Goal: Task Accomplishment & Management: Complete application form

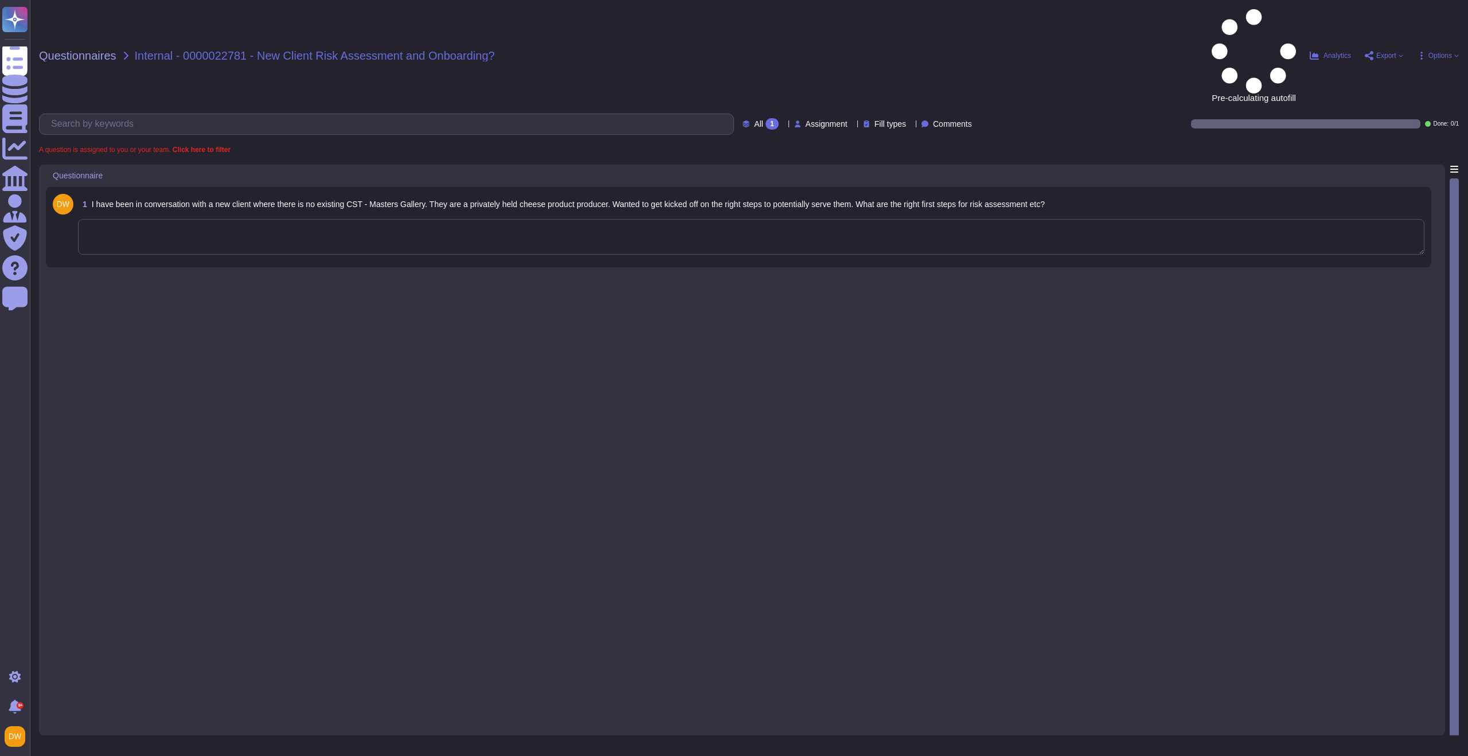
click at [339, 219] on textarea at bounding box center [751, 237] width 1346 height 36
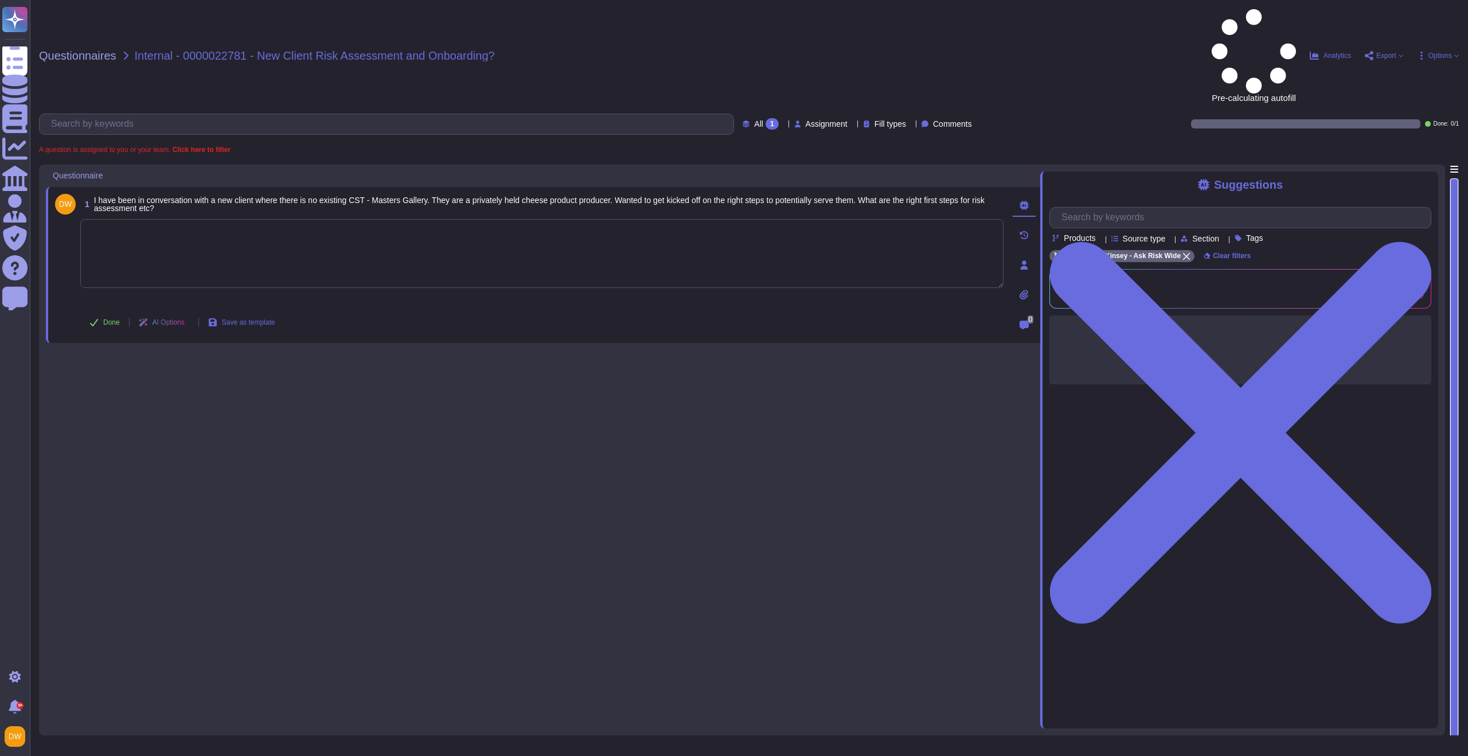
paste textarea "To start a new due diligence assessment, you can open a new engagement via Enga…"
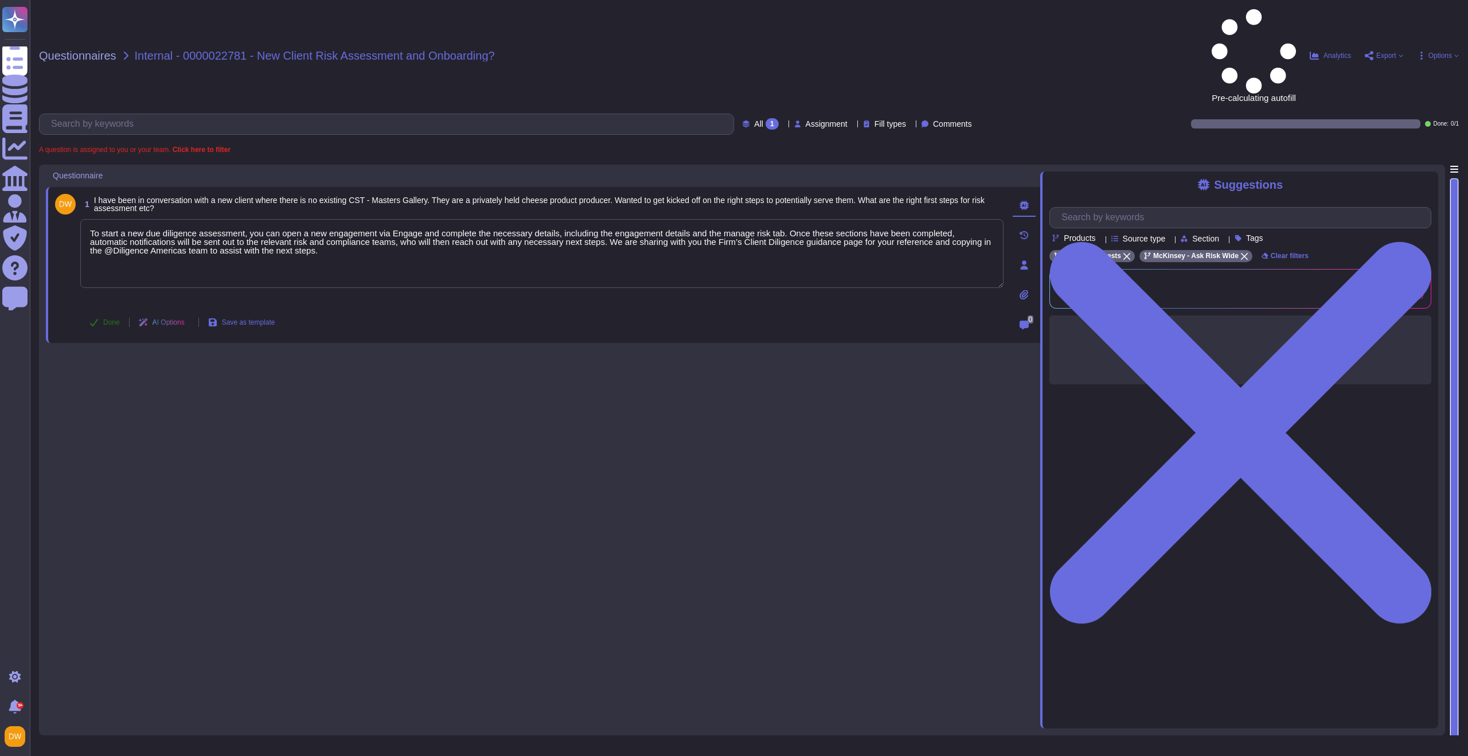
type textarea "To start a new due diligence assessment, you can open a new engagement via Enga…"
click at [116, 319] on span "Done" at bounding box center [111, 322] width 17 height 7
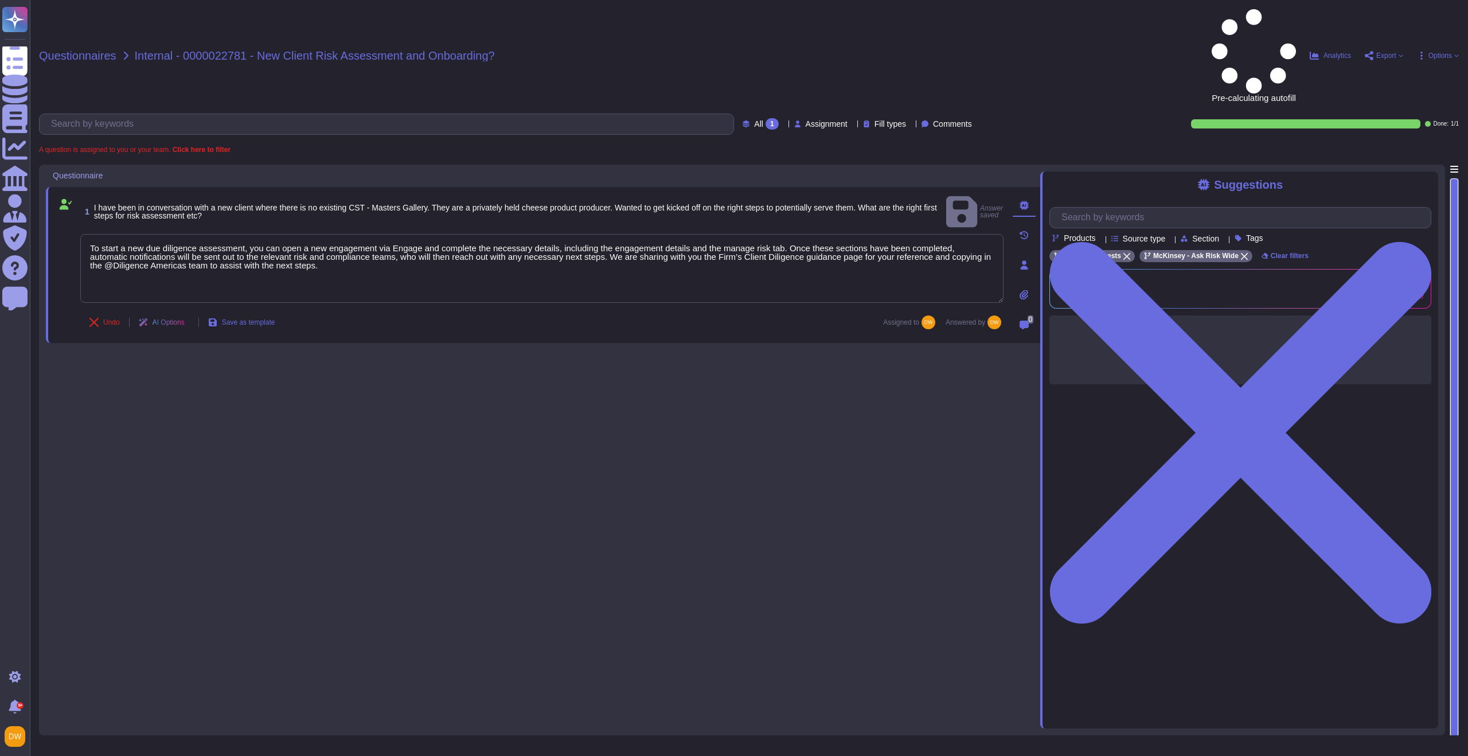
click at [90, 50] on span "Questionnaires" at bounding box center [77, 55] width 77 height 11
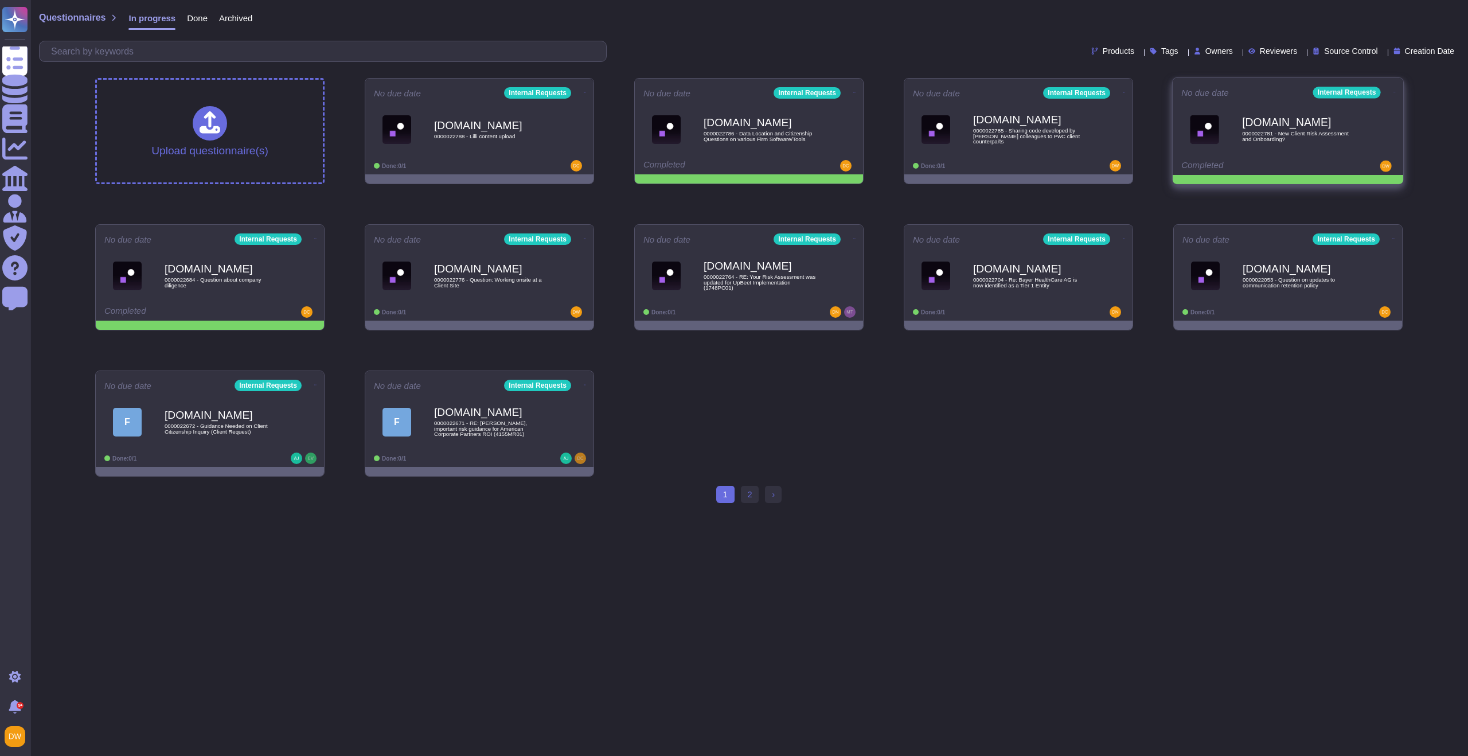
click at [1393, 91] on icon at bounding box center [1394, 92] width 2 height 3
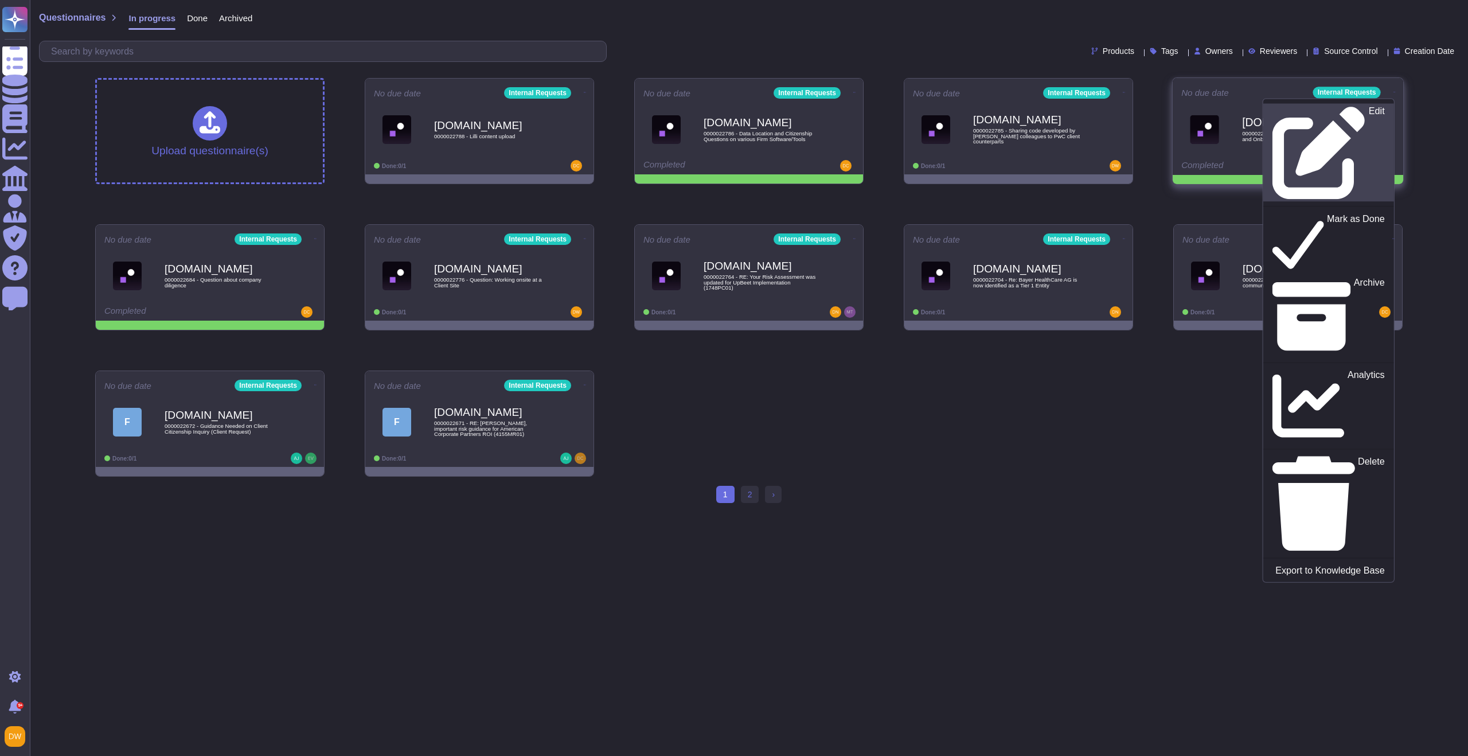
click at [1362, 108] on div "Edit" at bounding box center [1328, 152] width 112 height 93
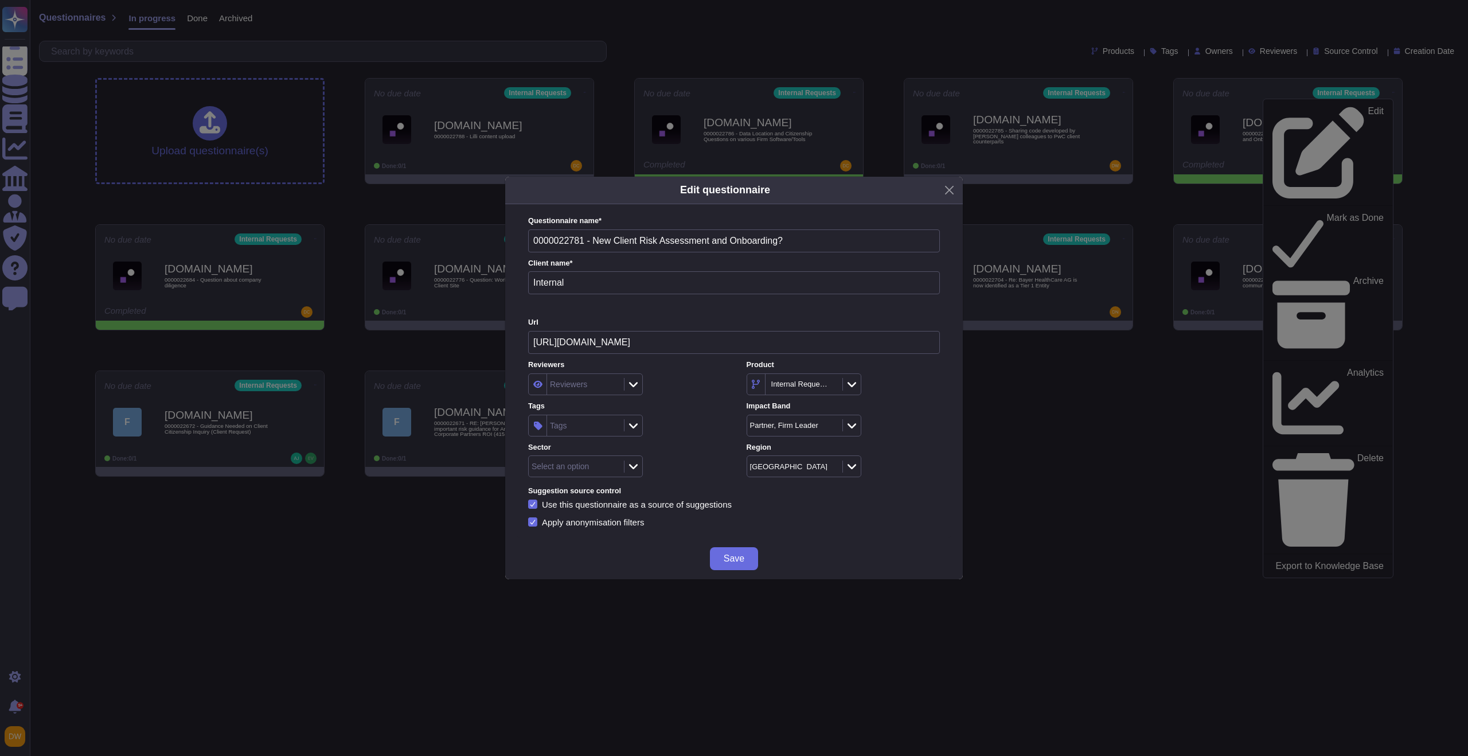
click at [630, 471] on div at bounding box center [633, 466] width 18 height 13
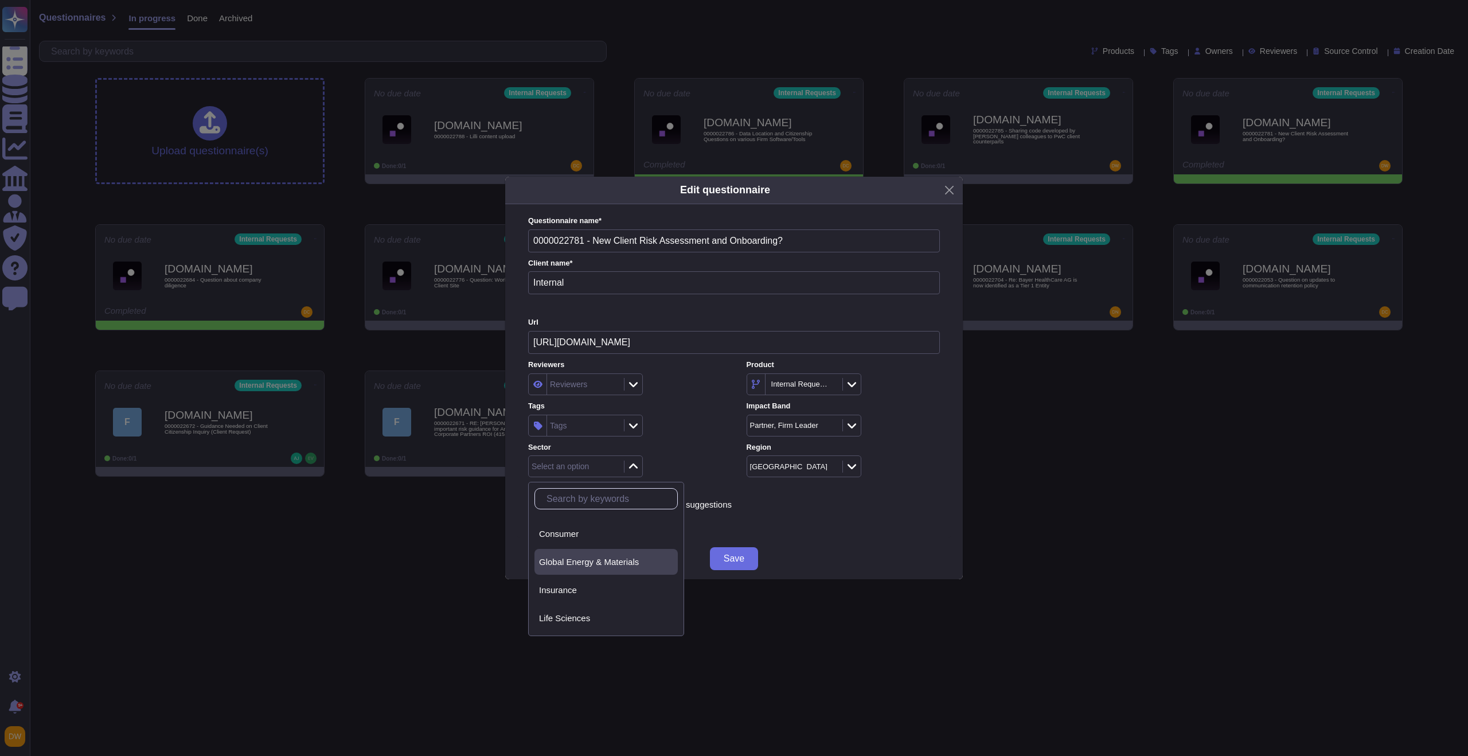
scroll to position [58, 0]
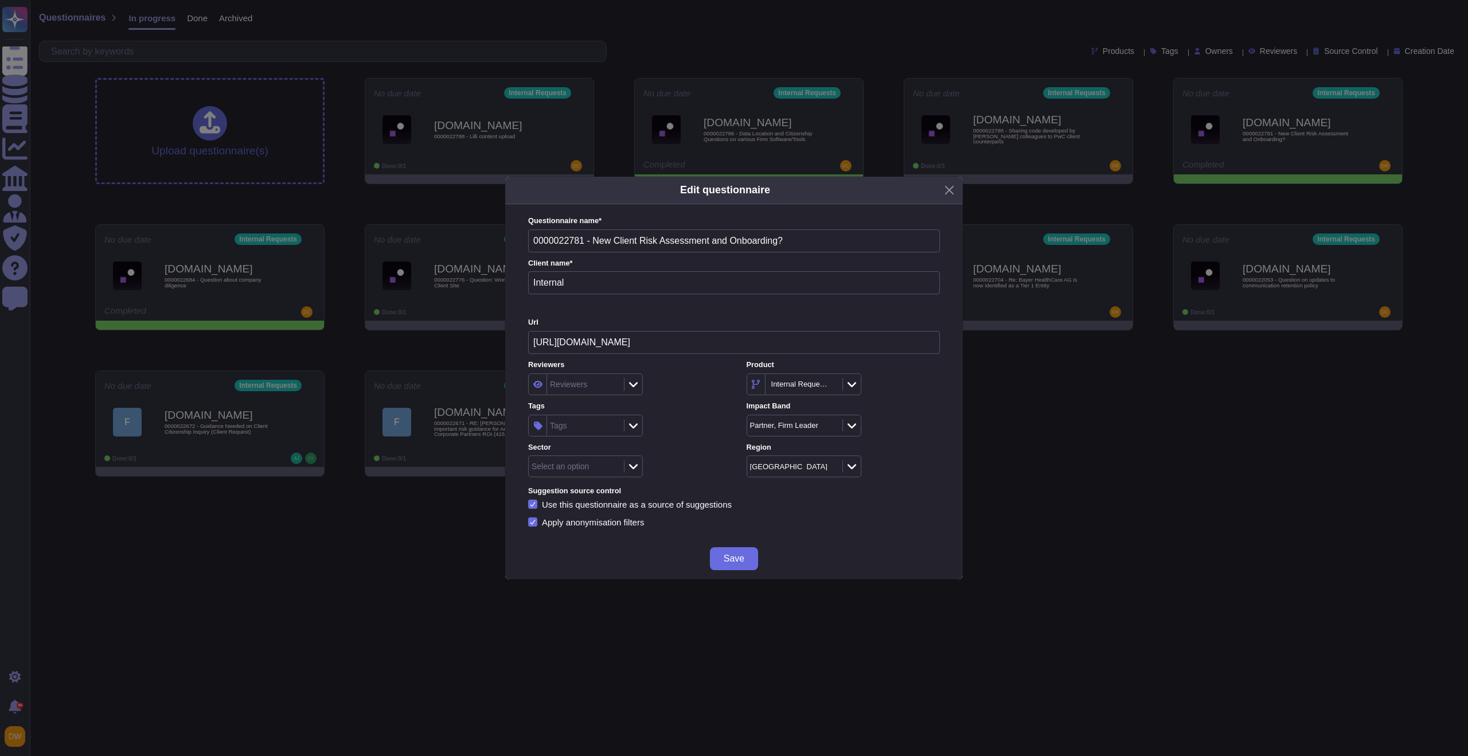
click at [705, 439] on div "Reviewers Reviewers Product Internal Requests Tags Tags Impact Band Partner, Fi…" at bounding box center [734, 419] width 412 height 118
click at [627, 421] on div at bounding box center [633, 425] width 18 height 13
type input "dil"
click at [626, 489] on span "E&C Due Diligence" at bounding box center [607, 487] width 73 height 10
click at [705, 404] on label "Tags" at bounding box center [624, 406] width 193 height 7
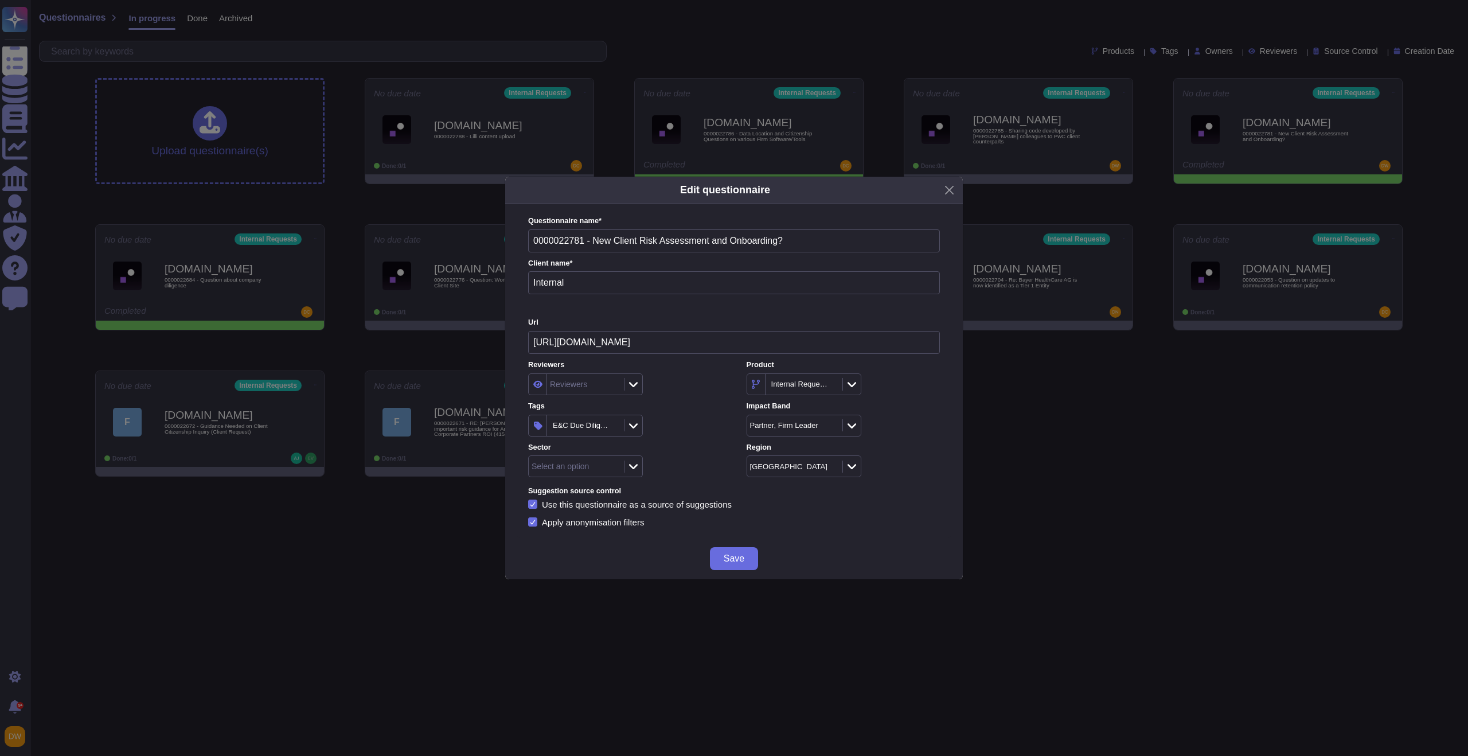
click at [750, 557] on button "Save" at bounding box center [734, 558] width 48 height 23
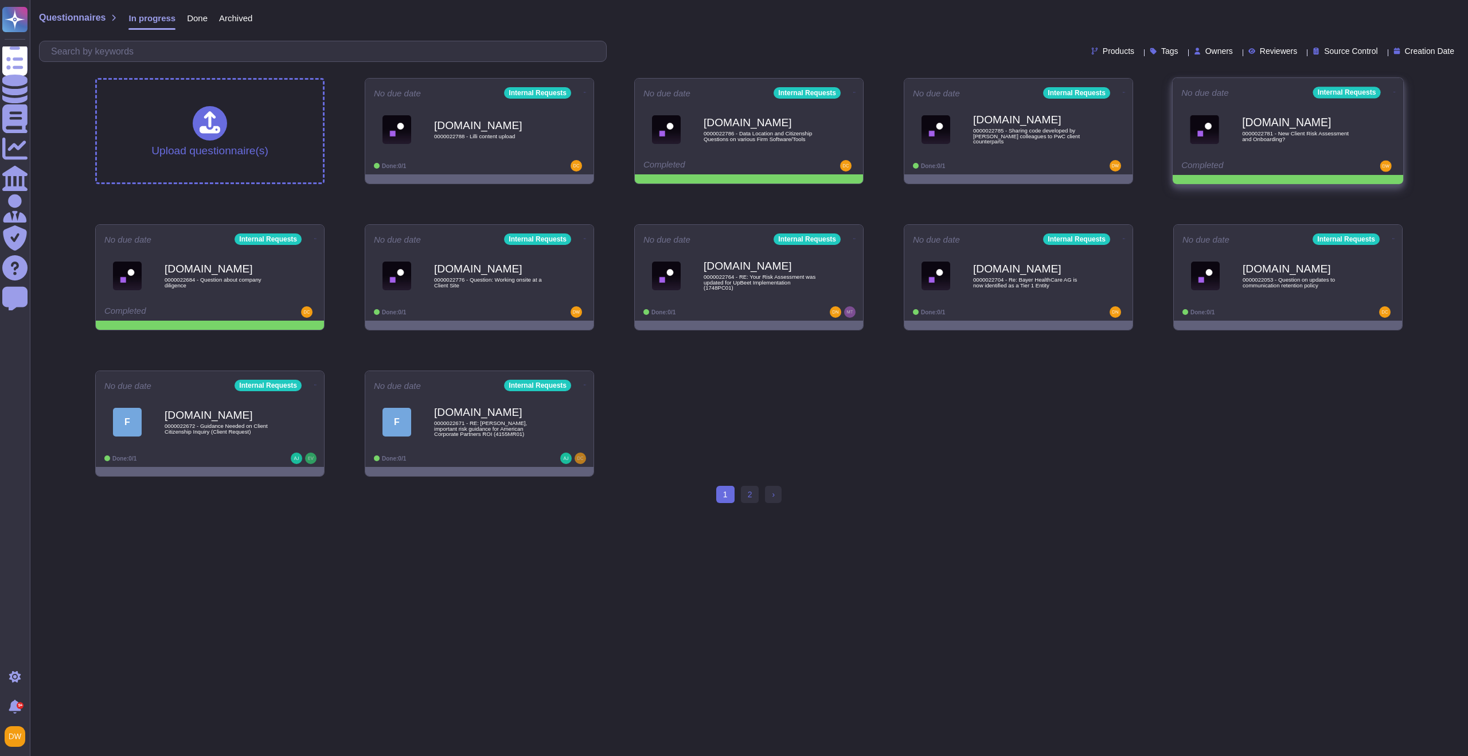
click at [1393, 91] on icon at bounding box center [1394, 92] width 2 height 3
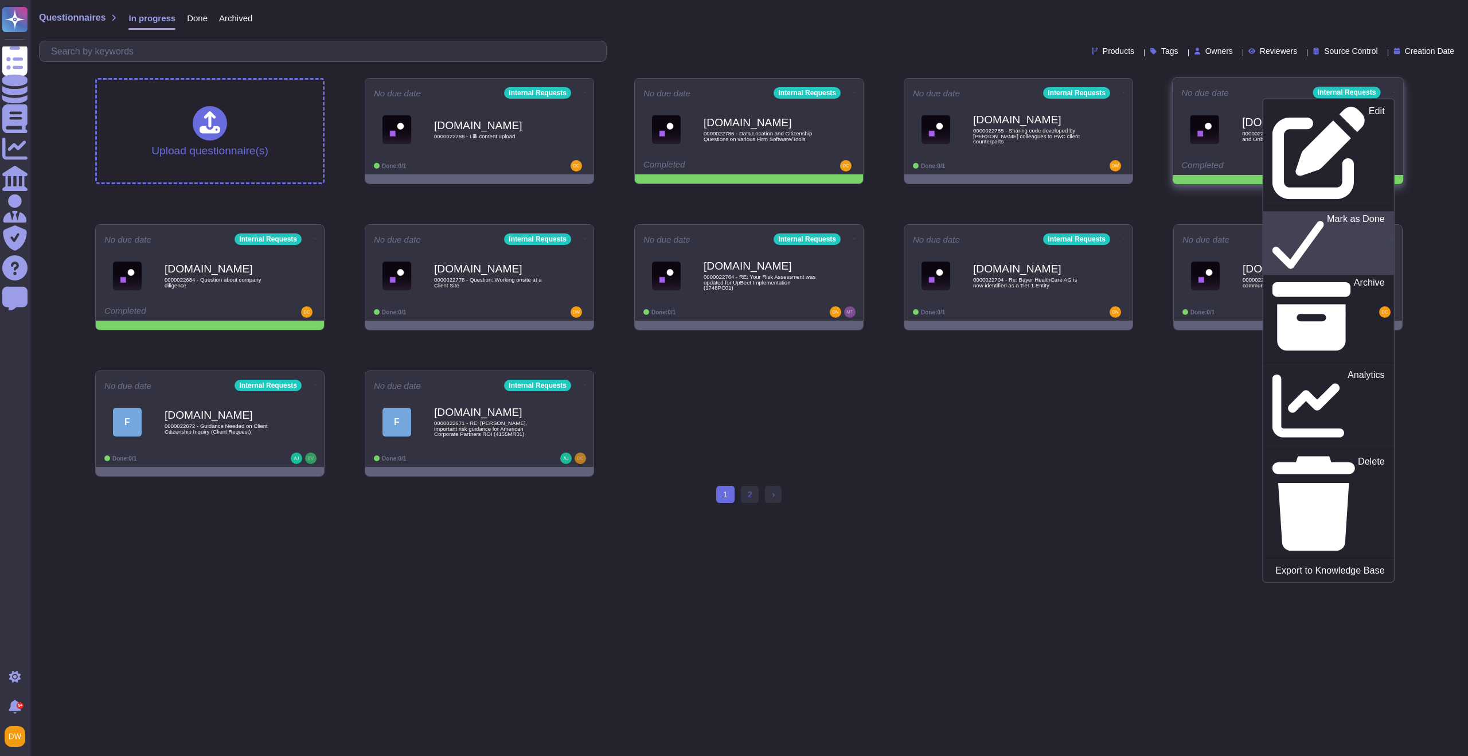
click at [1359, 211] on link "Mark as Done" at bounding box center [1328, 243] width 131 height 64
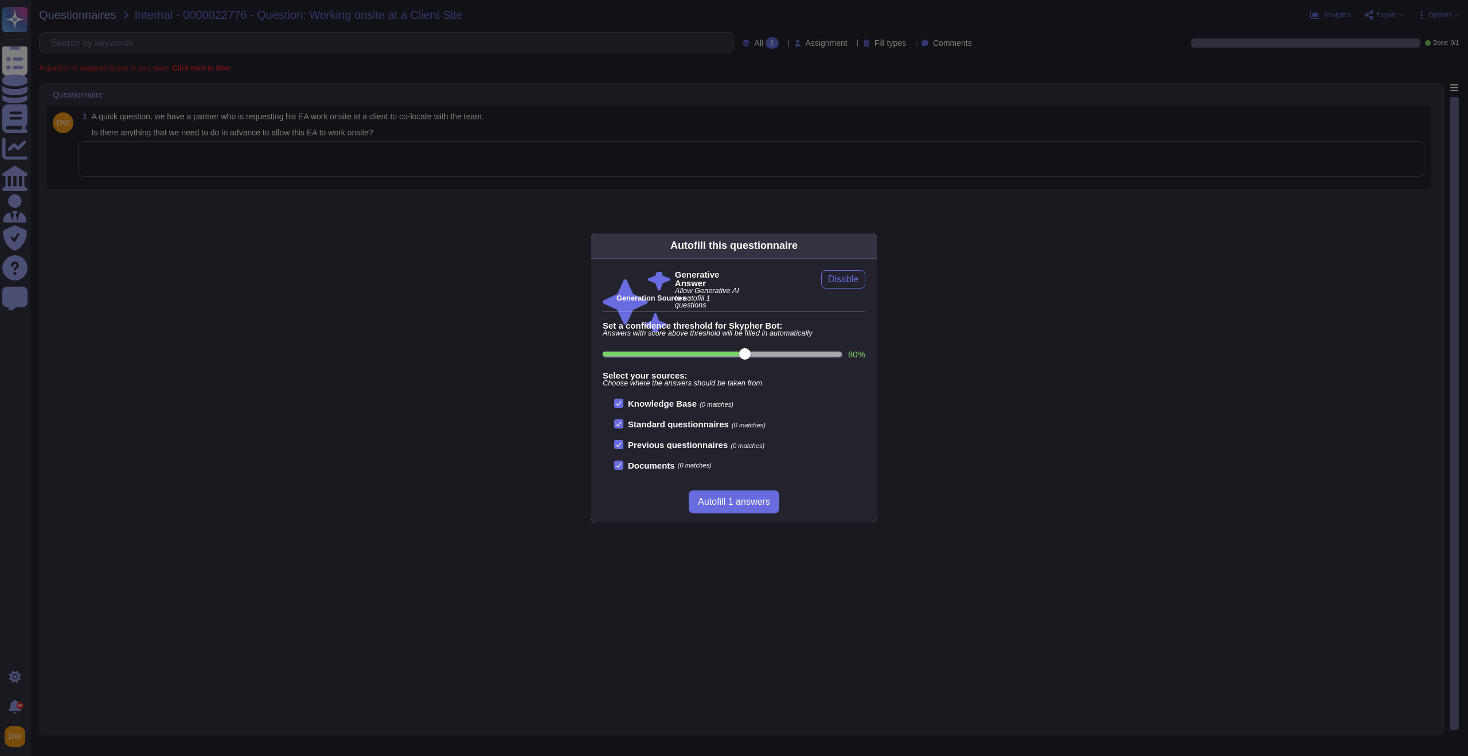
click at [462, 256] on div "Autofill this questionnaire Generative Answer Allow Generative AI to autofill 1…" at bounding box center [734, 378] width 1468 height 756
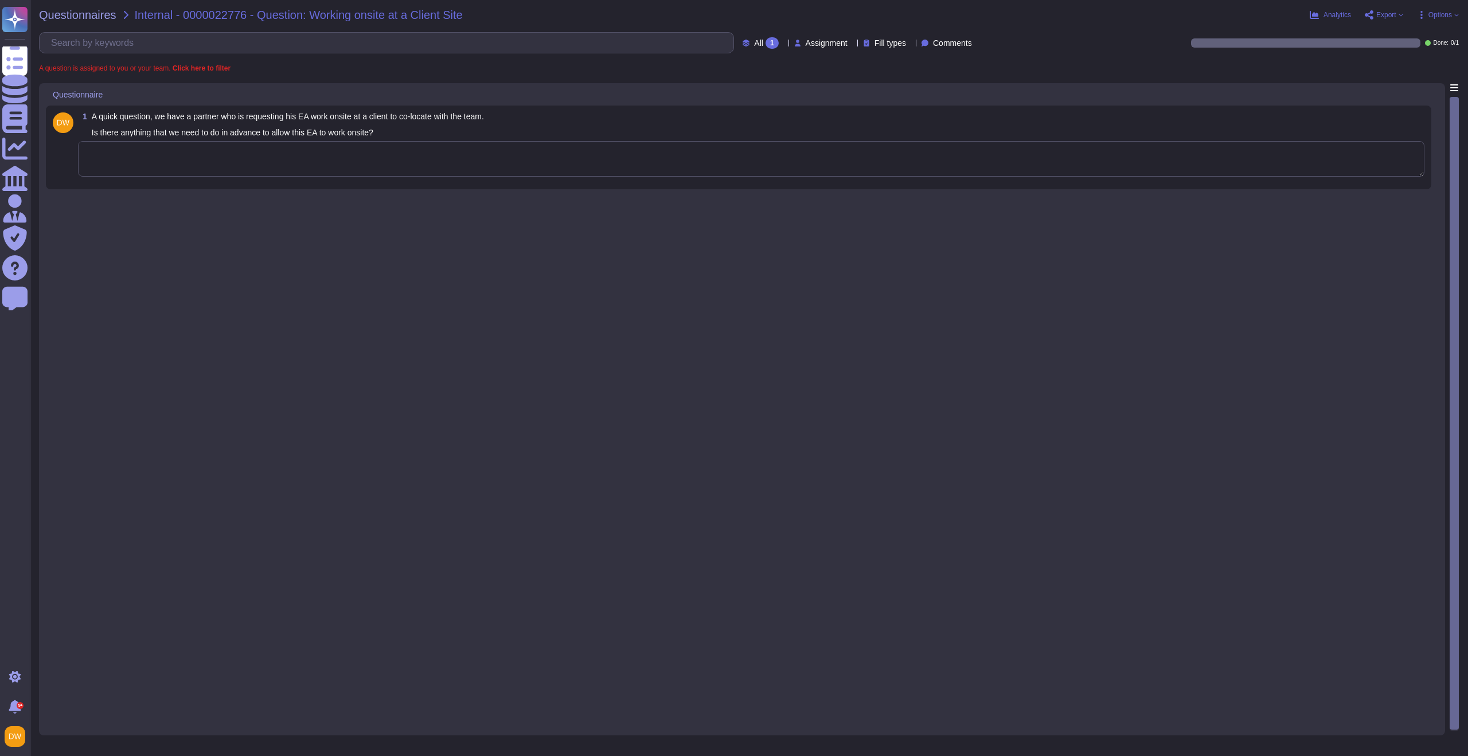
click at [506, 143] on textarea at bounding box center [751, 159] width 1346 height 36
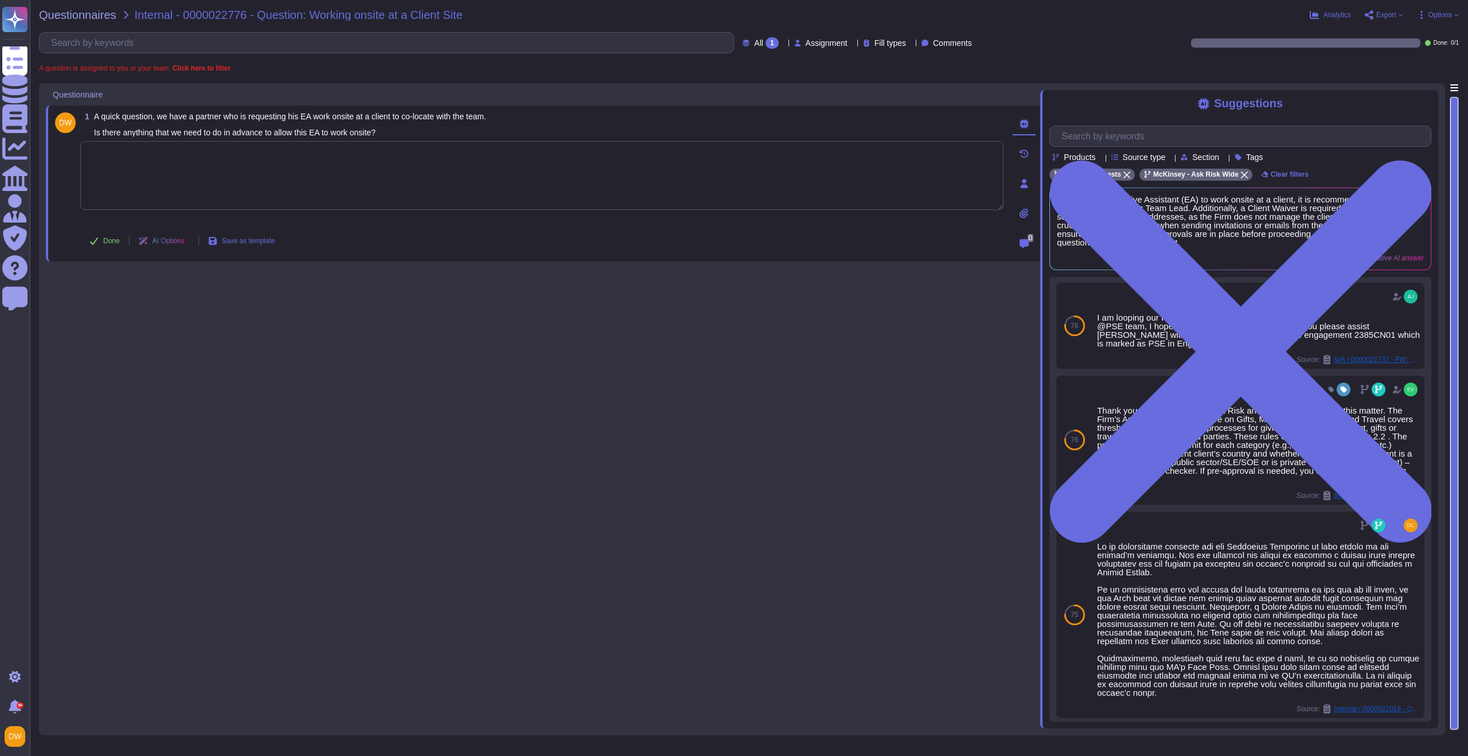
scroll to position [118, 0]
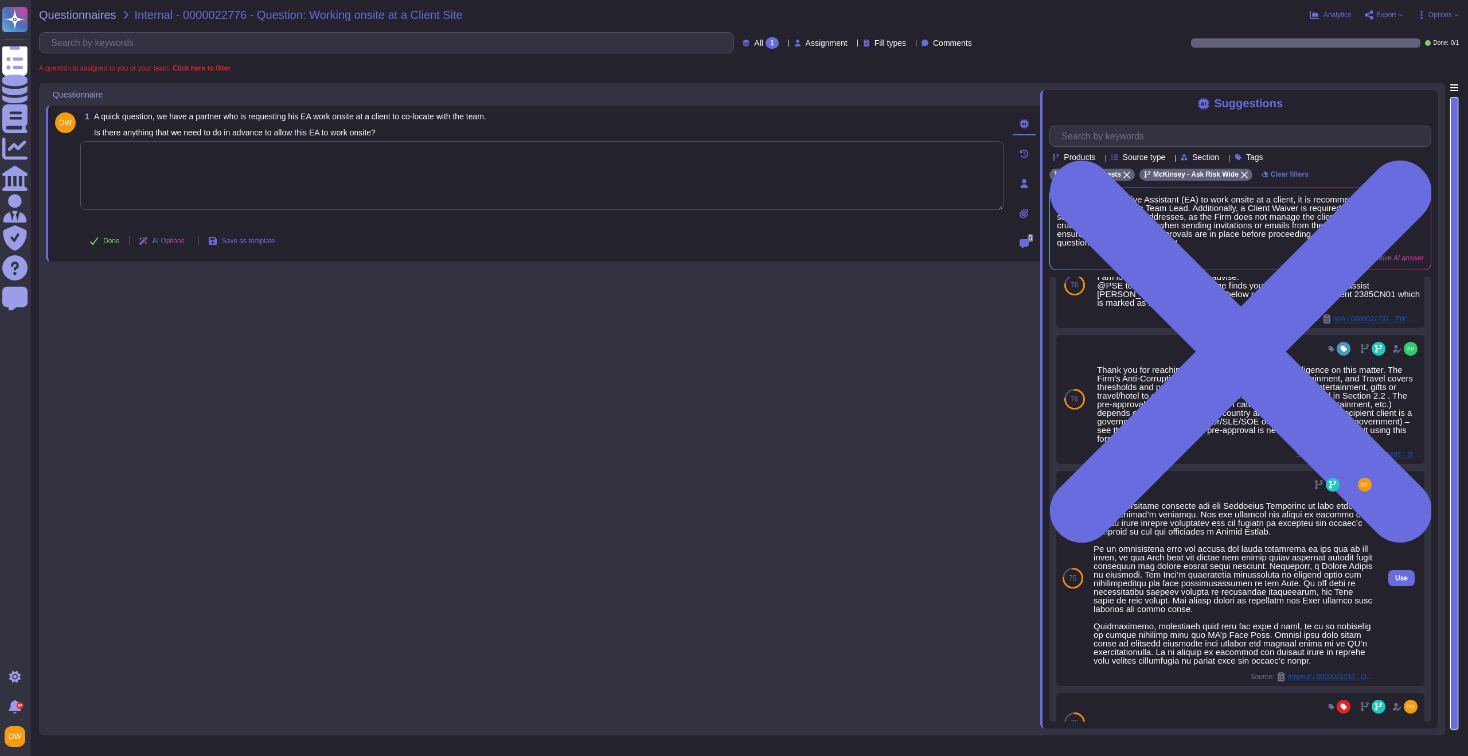
click at [1303, 677] on span "Internal / 0000021016 - Question" at bounding box center [1331, 676] width 86 height 7
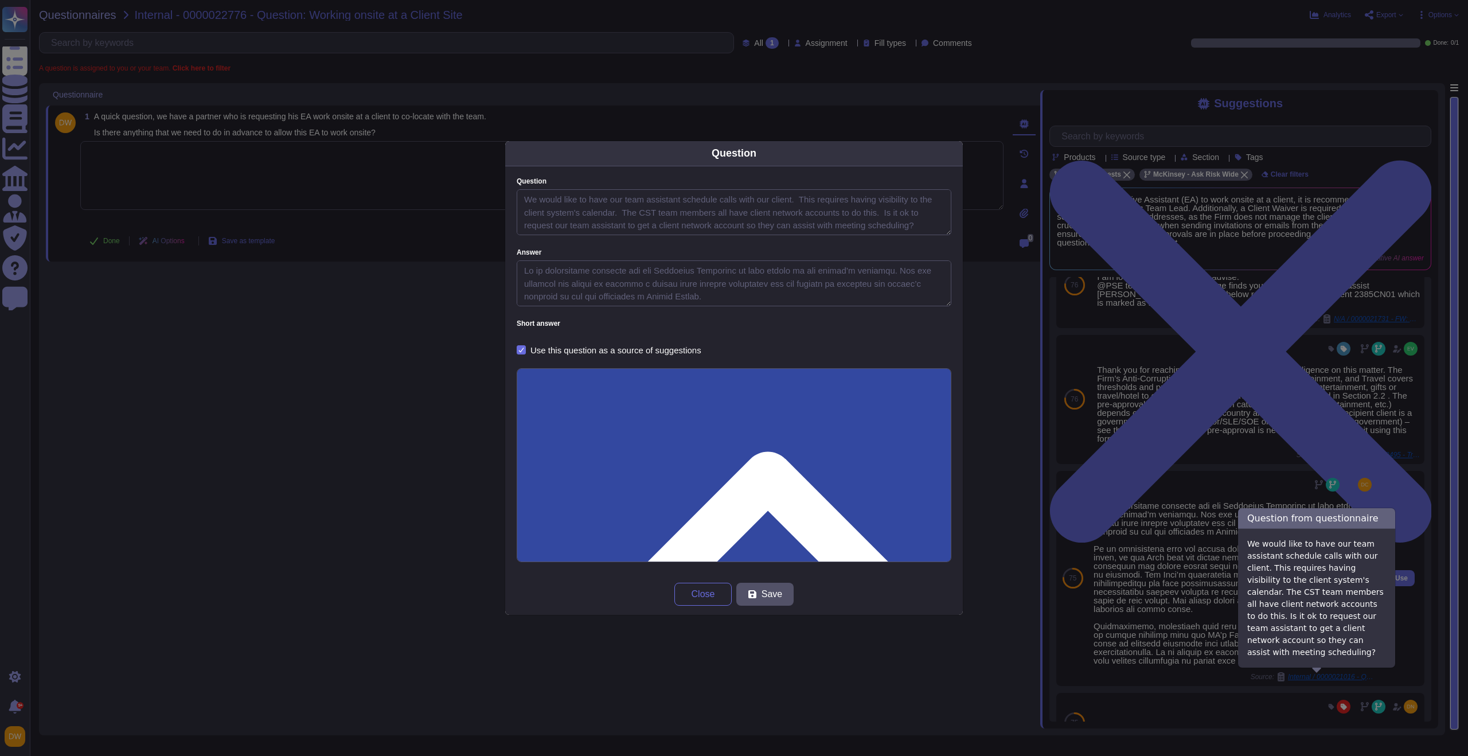
type textarea "We would like to have our team assistant schedule calls with our client. This r…"
type textarea "It is technically possible for the Executive Assistant to have access to the cl…"
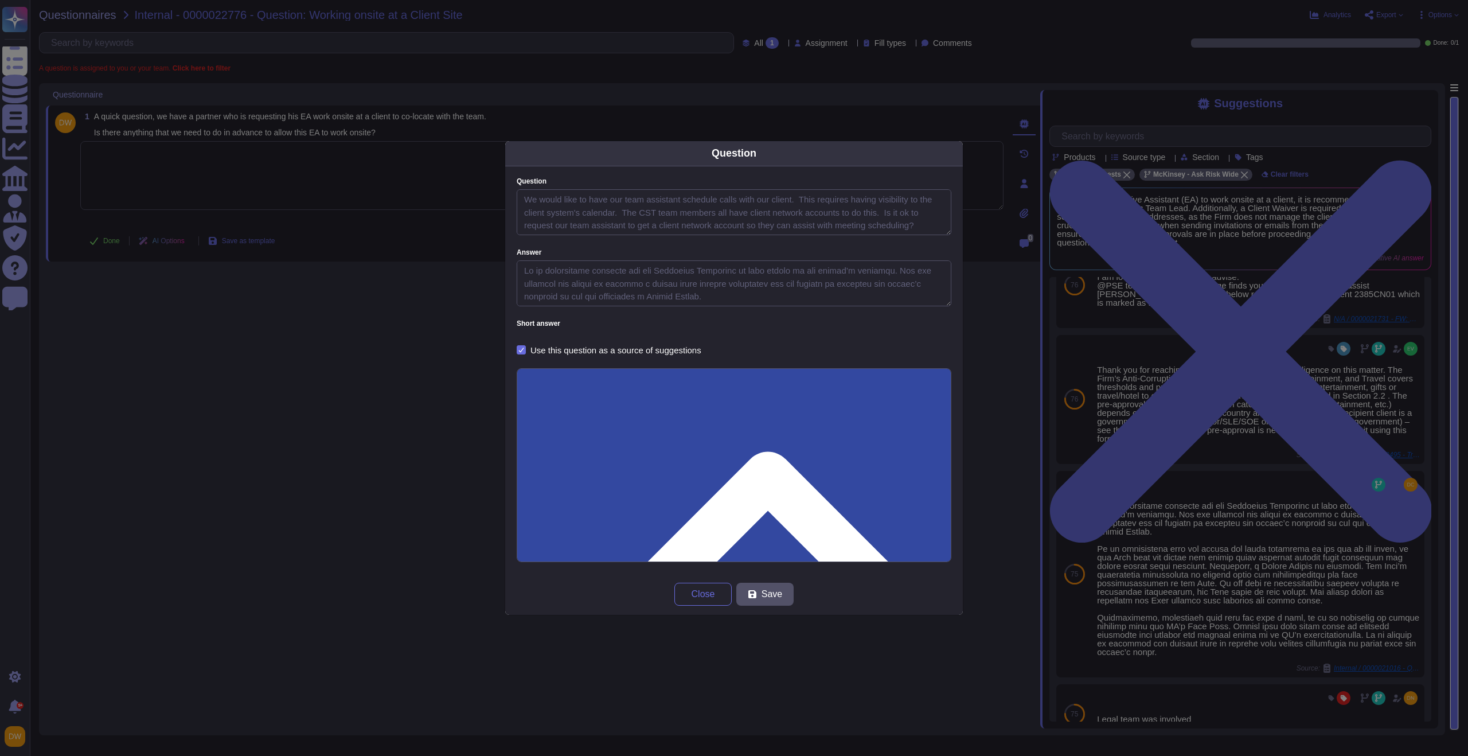
click at [330, 166] on div "Question Question We would like to have our team assistant schedule calls with …" at bounding box center [734, 378] width 1468 height 756
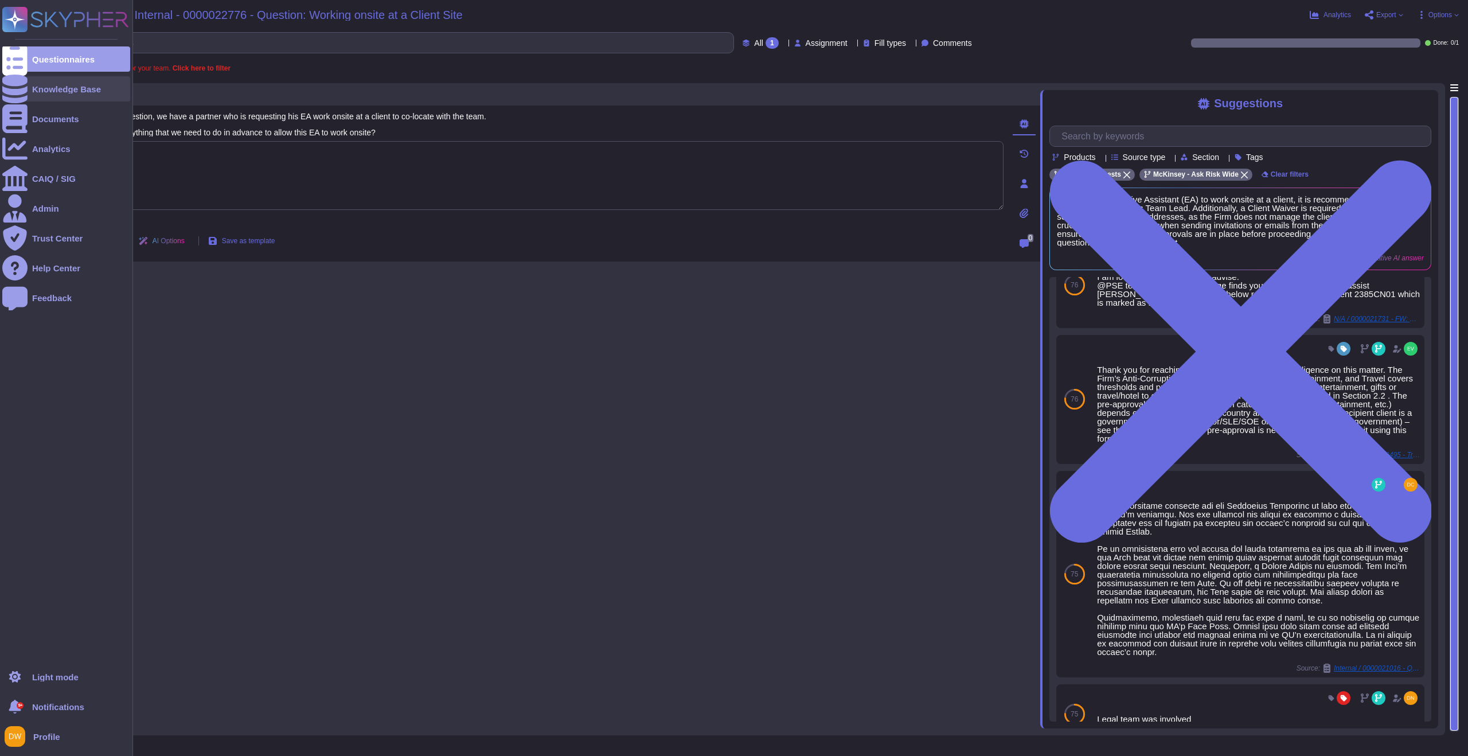
click at [80, 94] on div "Knowledge Base" at bounding box center [66, 88] width 128 height 25
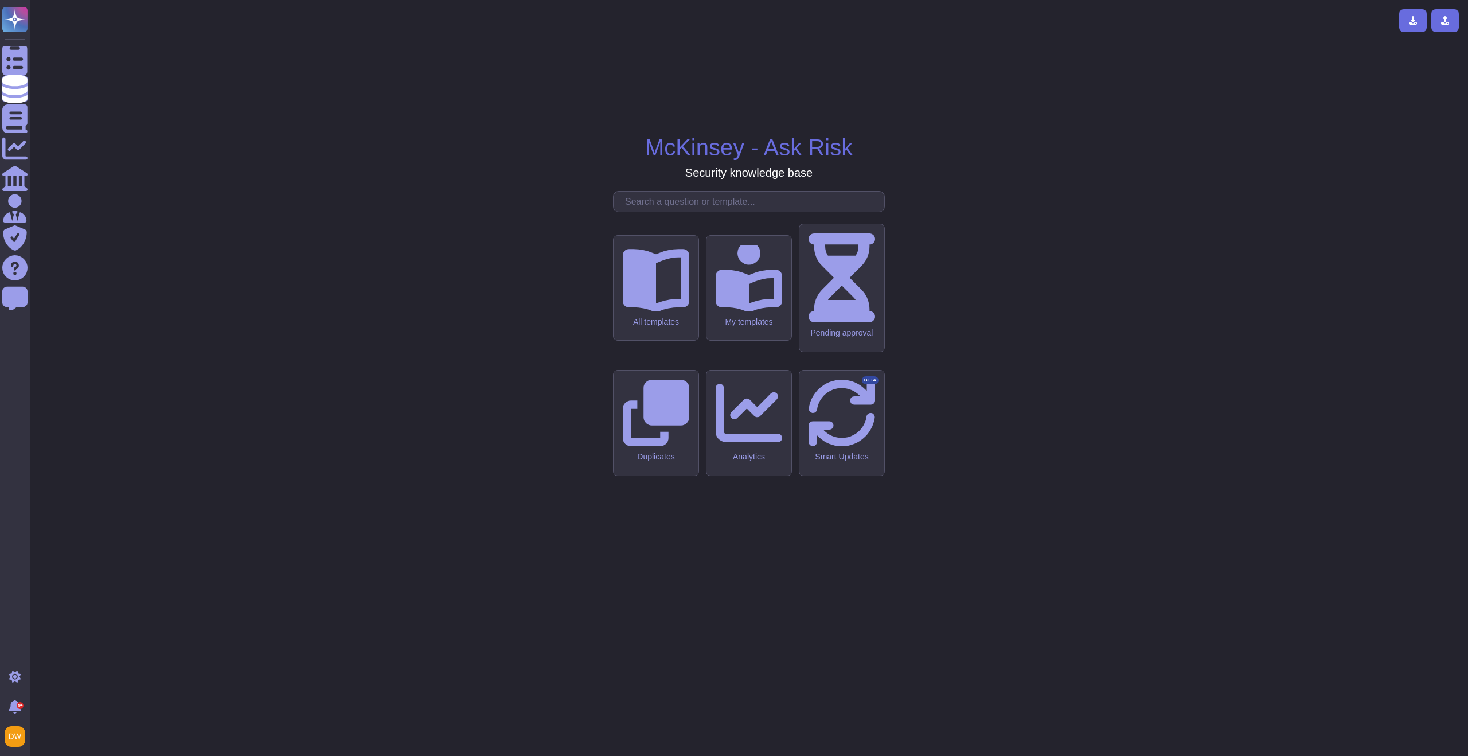
click at [722, 212] on input "text" at bounding box center [751, 202] width 265 height 20
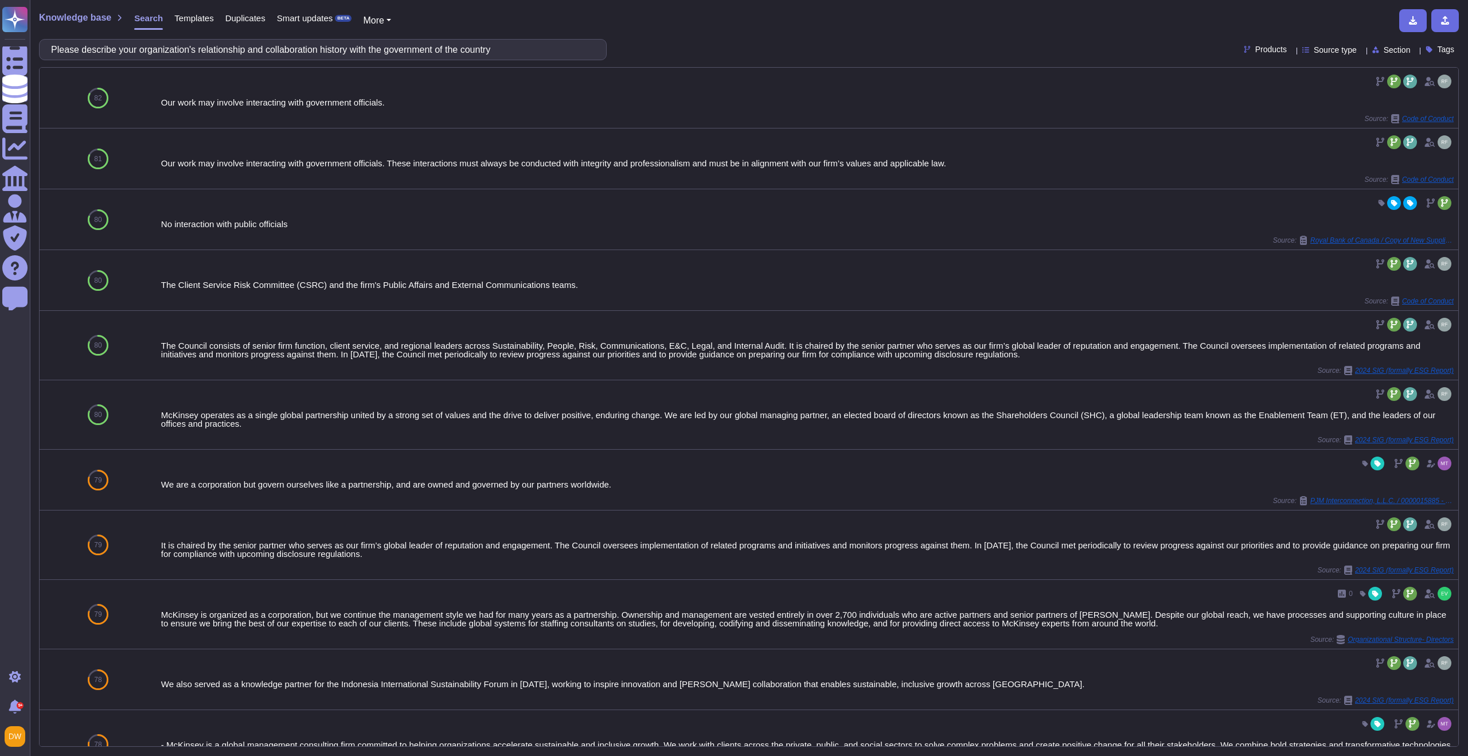
type input "Please describe your organization's relationship and collaboration history with…"
